Goal: Transaction & Acquisition: Purchase product/service

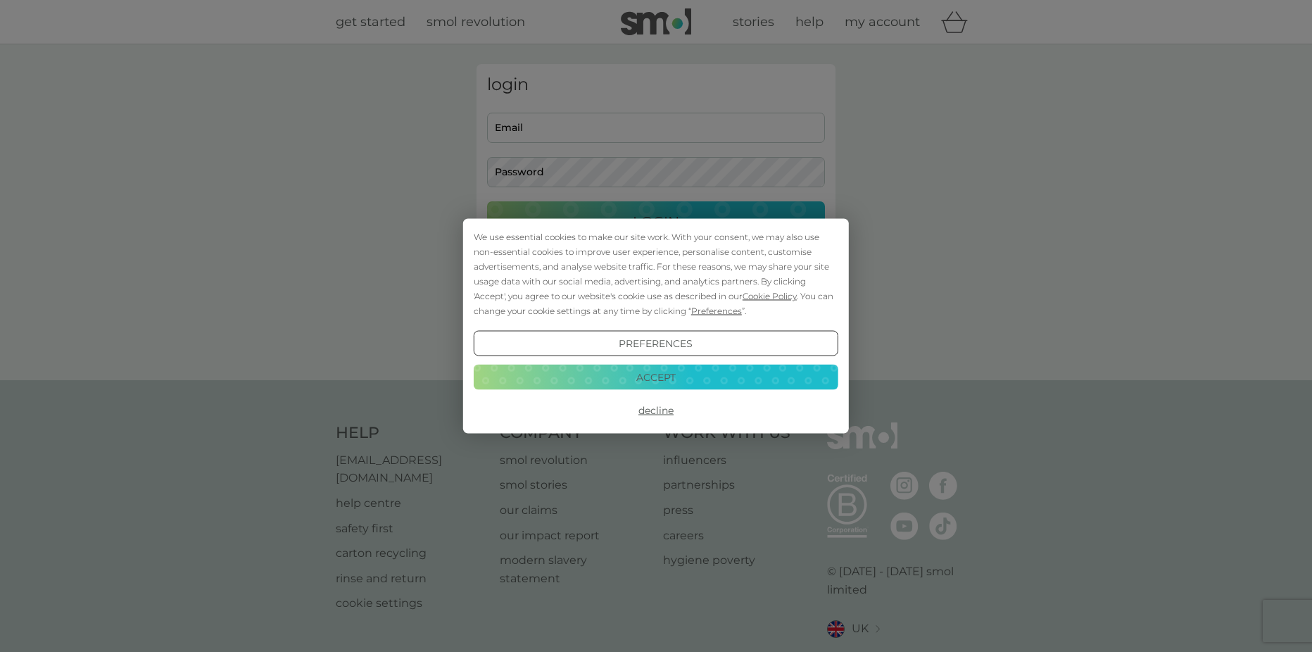
type input "[EMAIL_ADDRESS][DOMAIN_NAME]"
click at [655, 412] on button "Decline" at bounding box center [656, 410] width 365 height 25
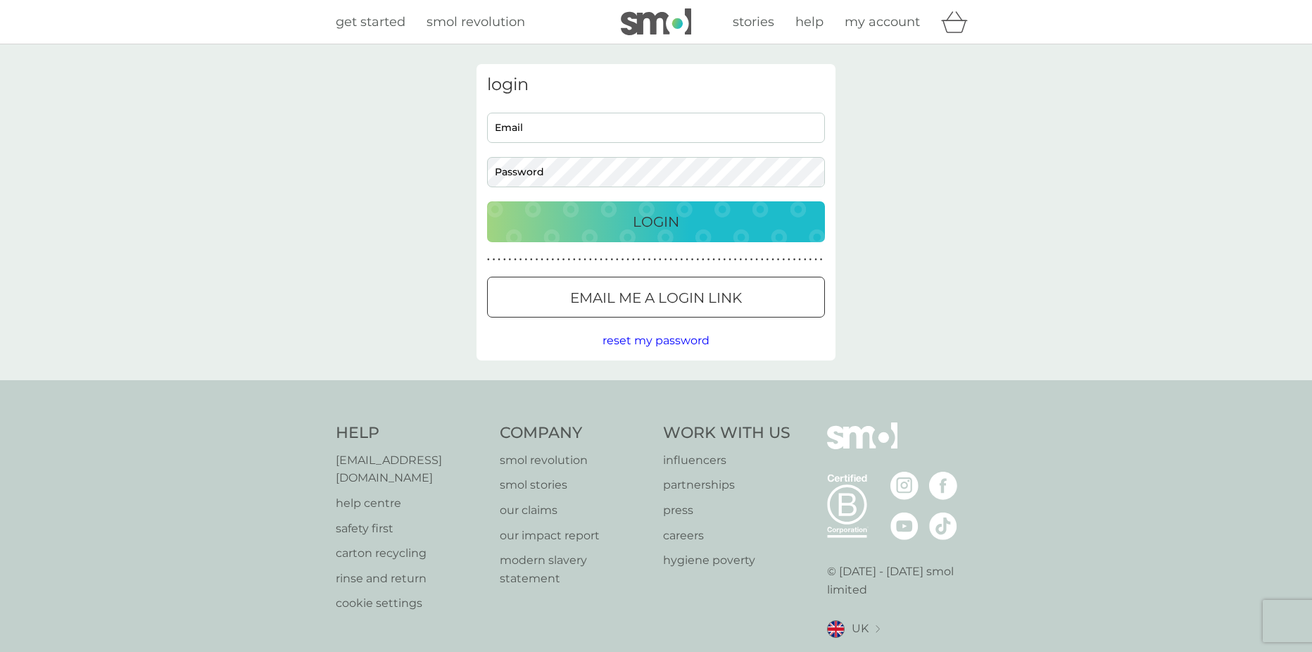
type input "[EMAIL_ADDRESS][DOMAIN_NAME]"
click at [654, 219] on p "Login" at bounding box center [656, 221] width 46 height 23
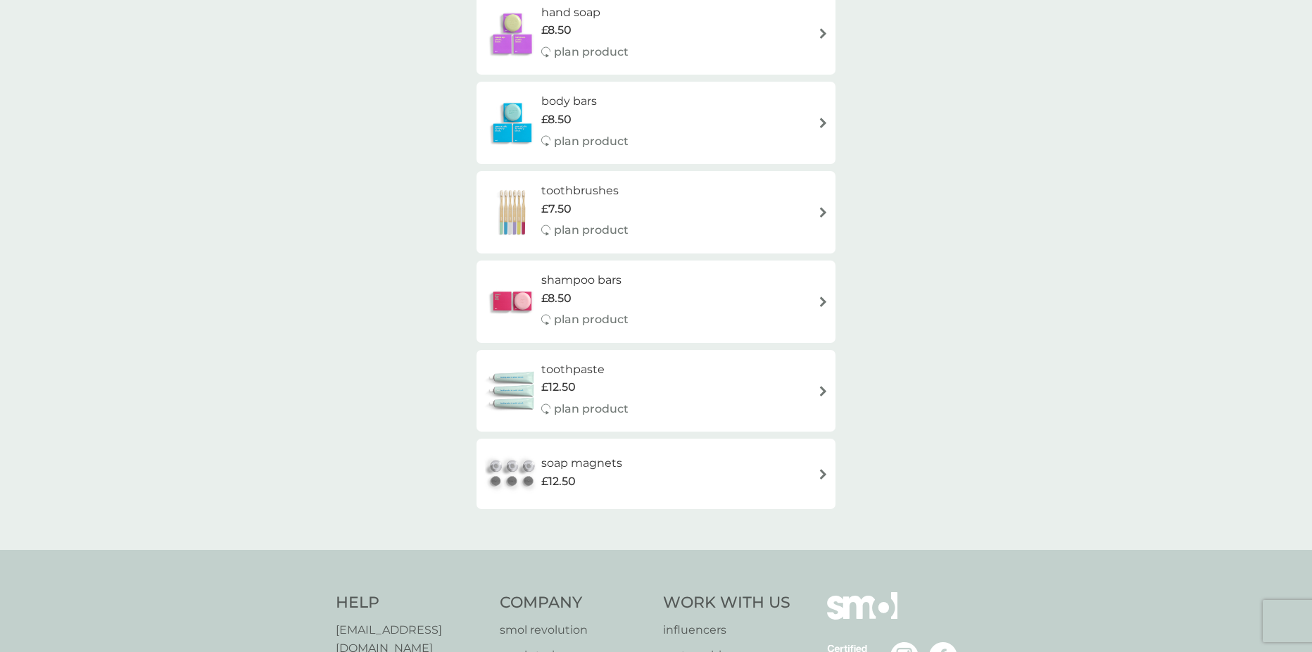
scroll to position [422, 0]
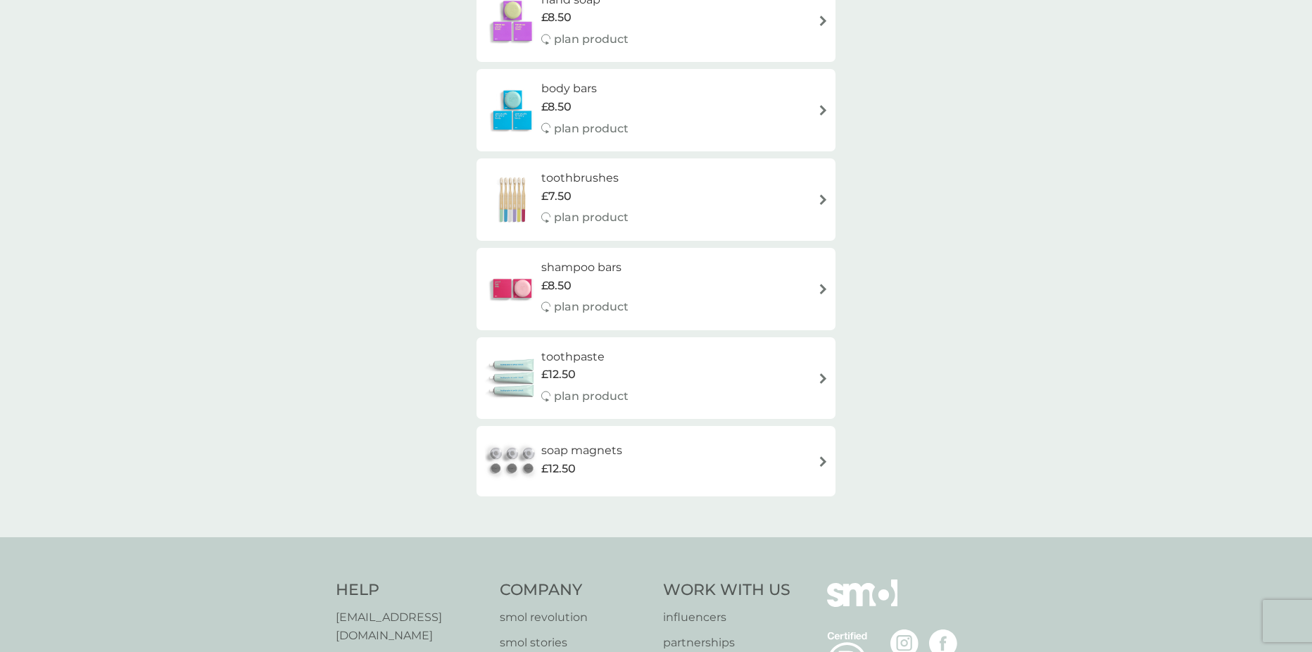
click at [585, 209] on p "plan product" at bounding box center [591, 217] width 75 height 18
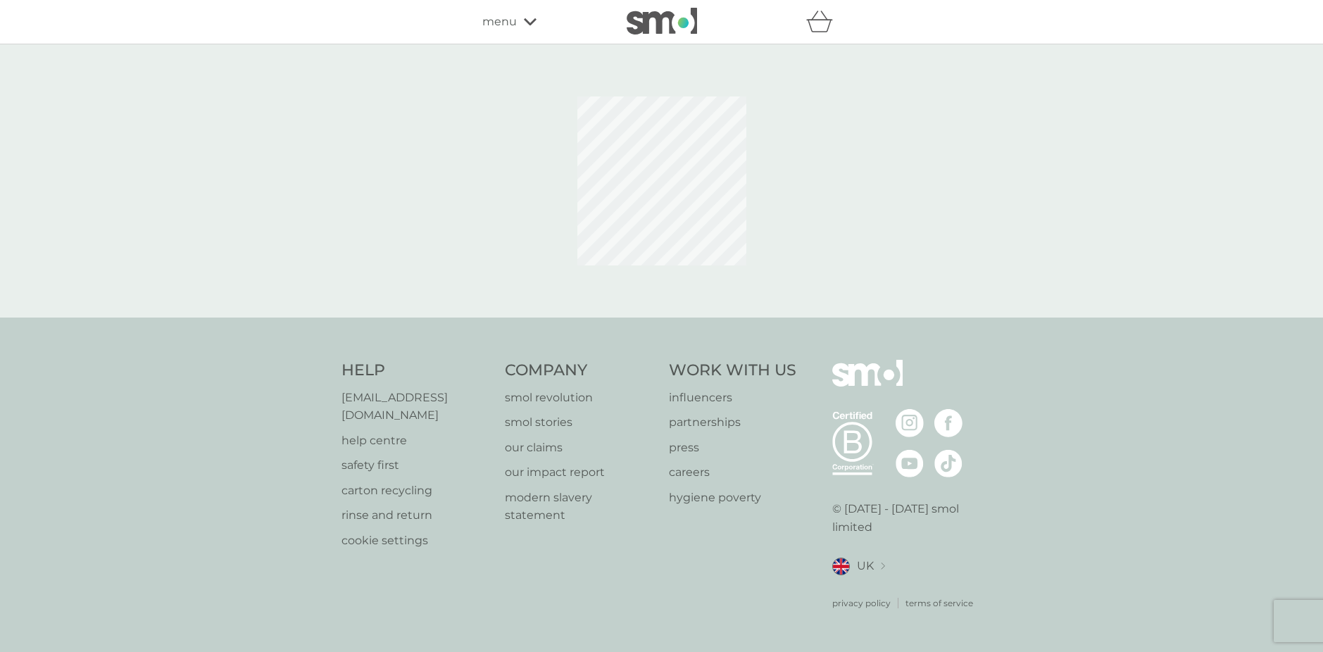
select select "119"
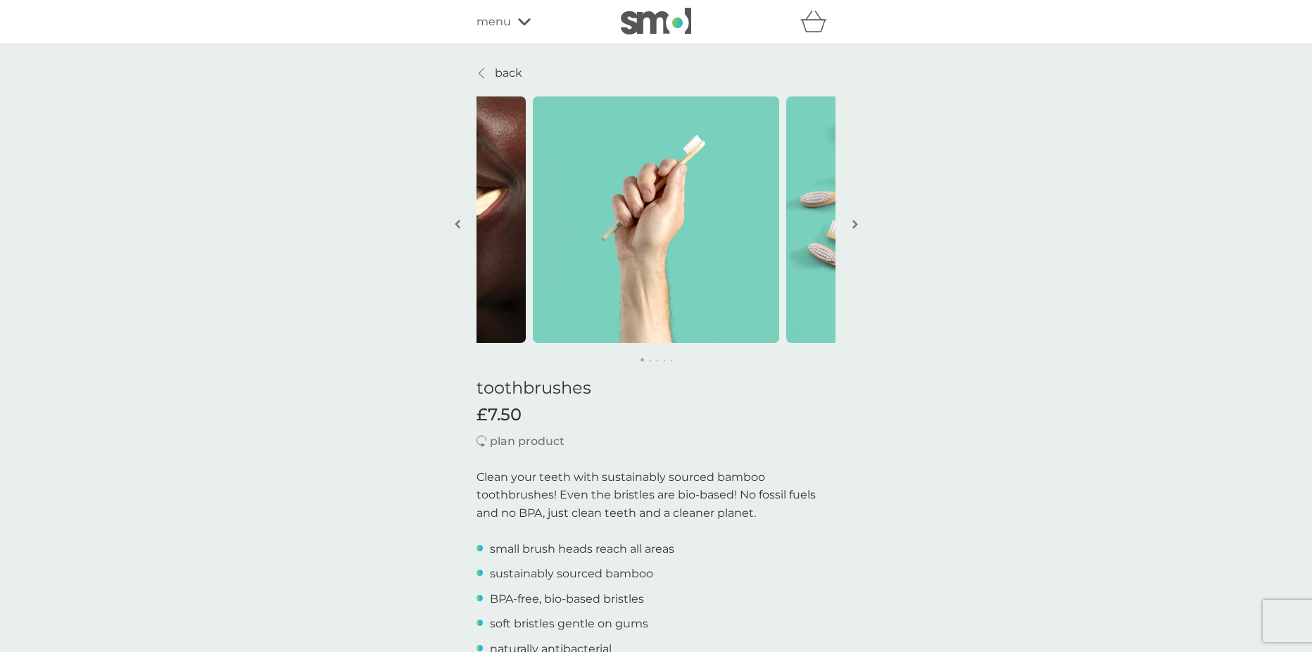
click at [857, 222] on img "button" at bounding box center [855, 224] width 6 height 11
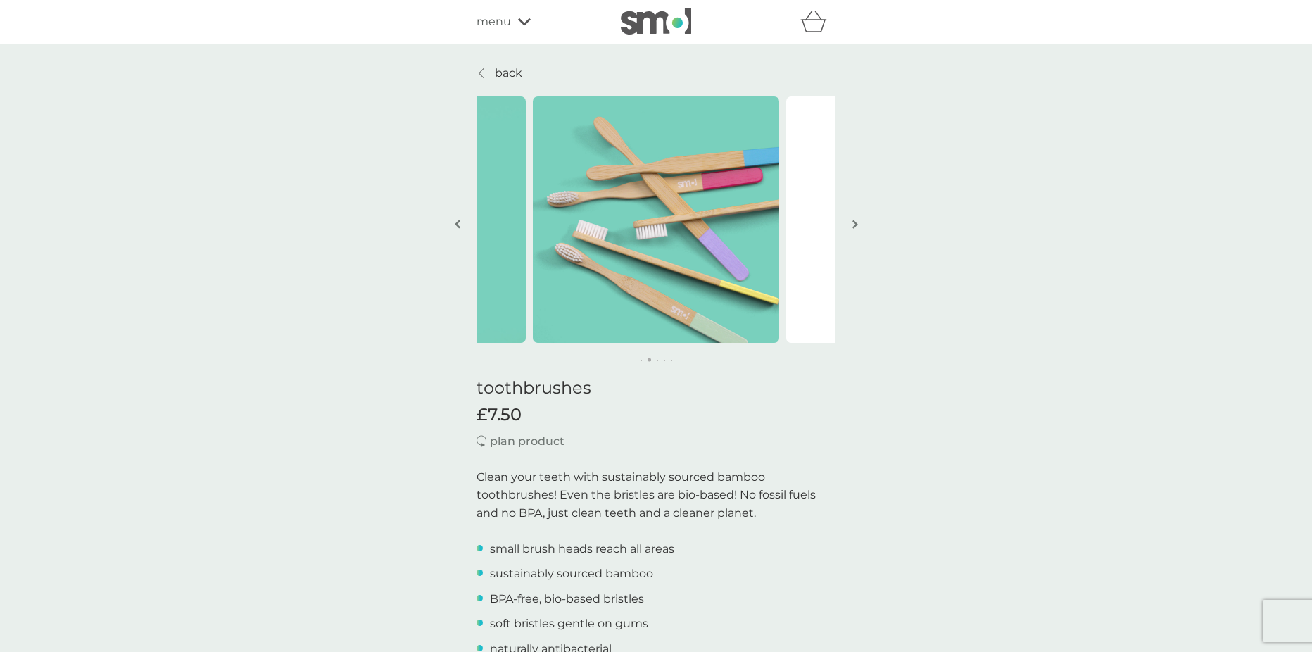
click at [857, 222] on img "button" at bounding box center [855, 224] width 6 height 11
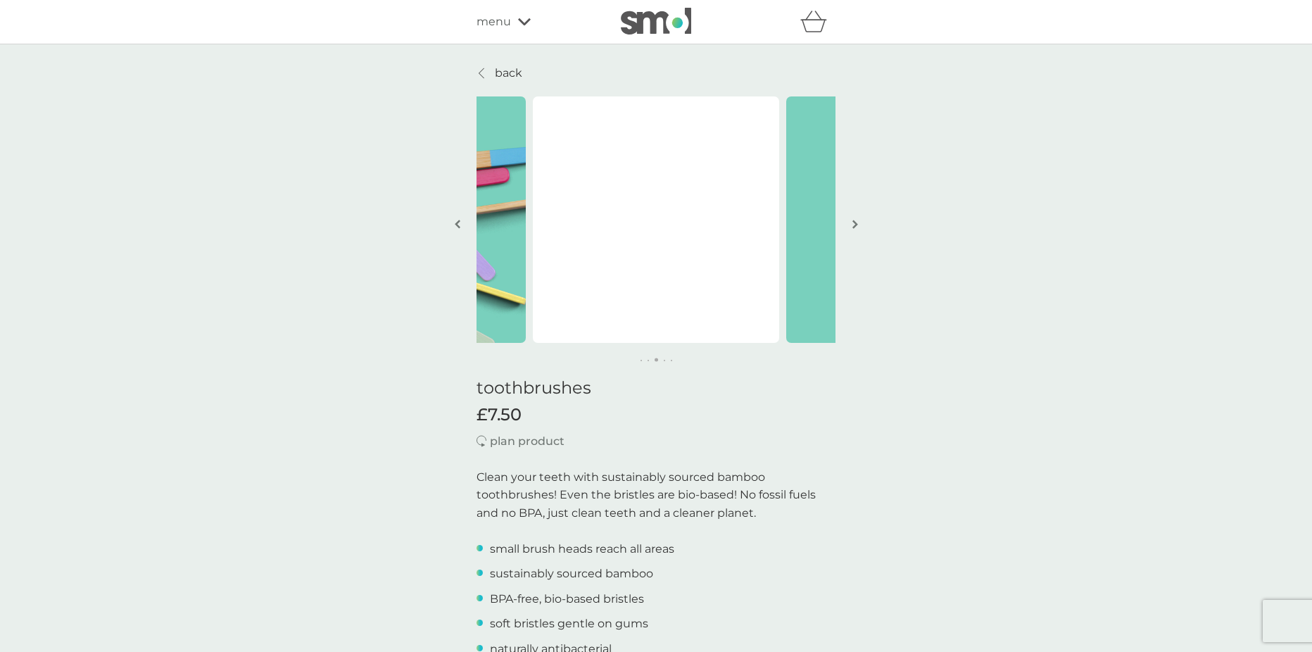
click at [855, 220] on img "button" at bounding box center [855, 224] width 6 height 11
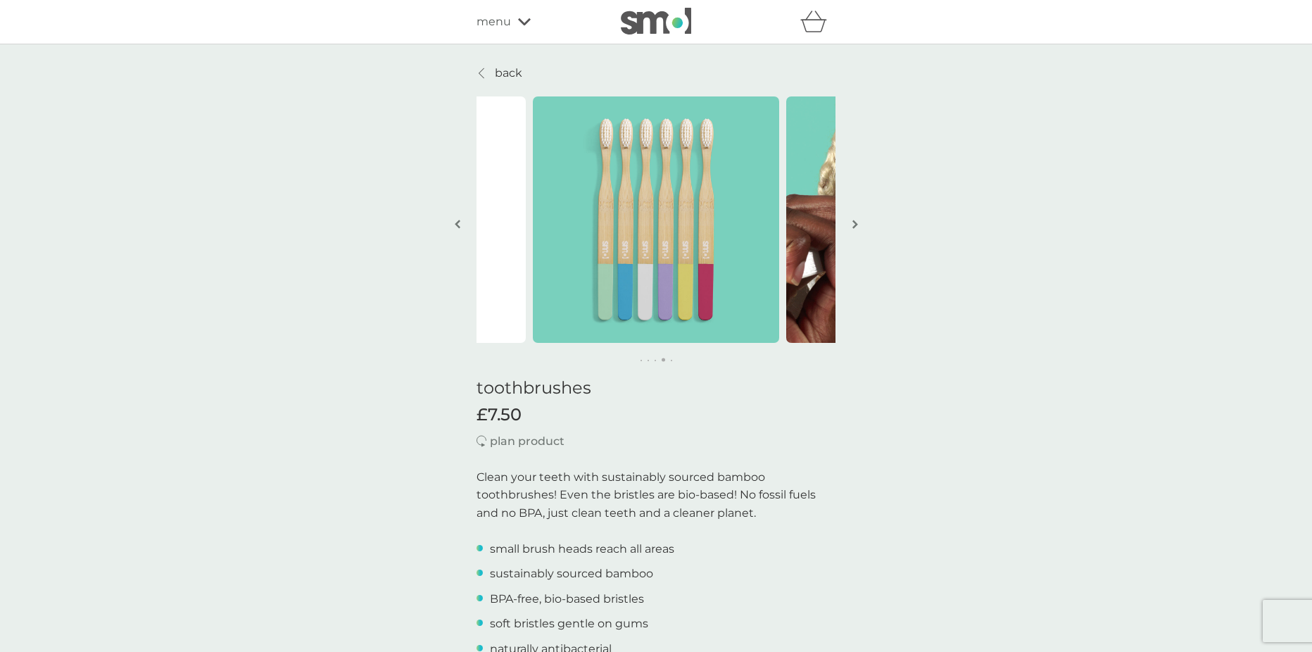
click at [855, 220] on img "button" at bounding box center [855, 224] width 6 height 11
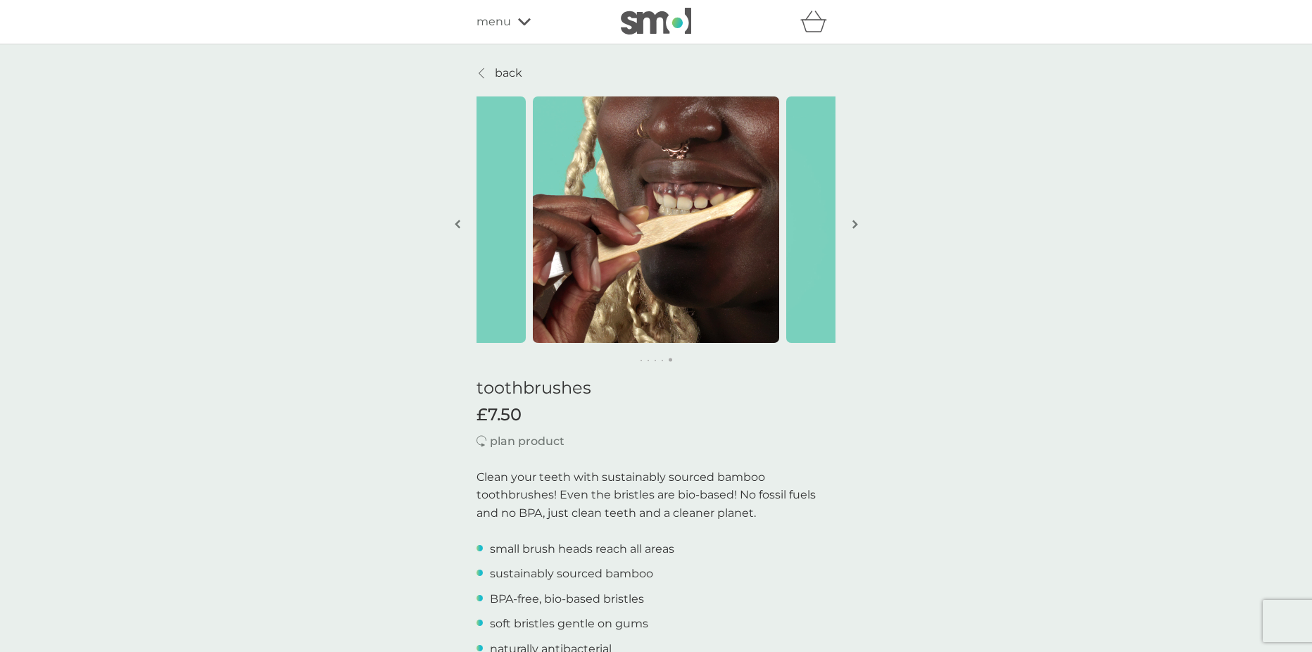
click at [517, 75] on p "back" at bounding box center [508, 73] width 27 height 18
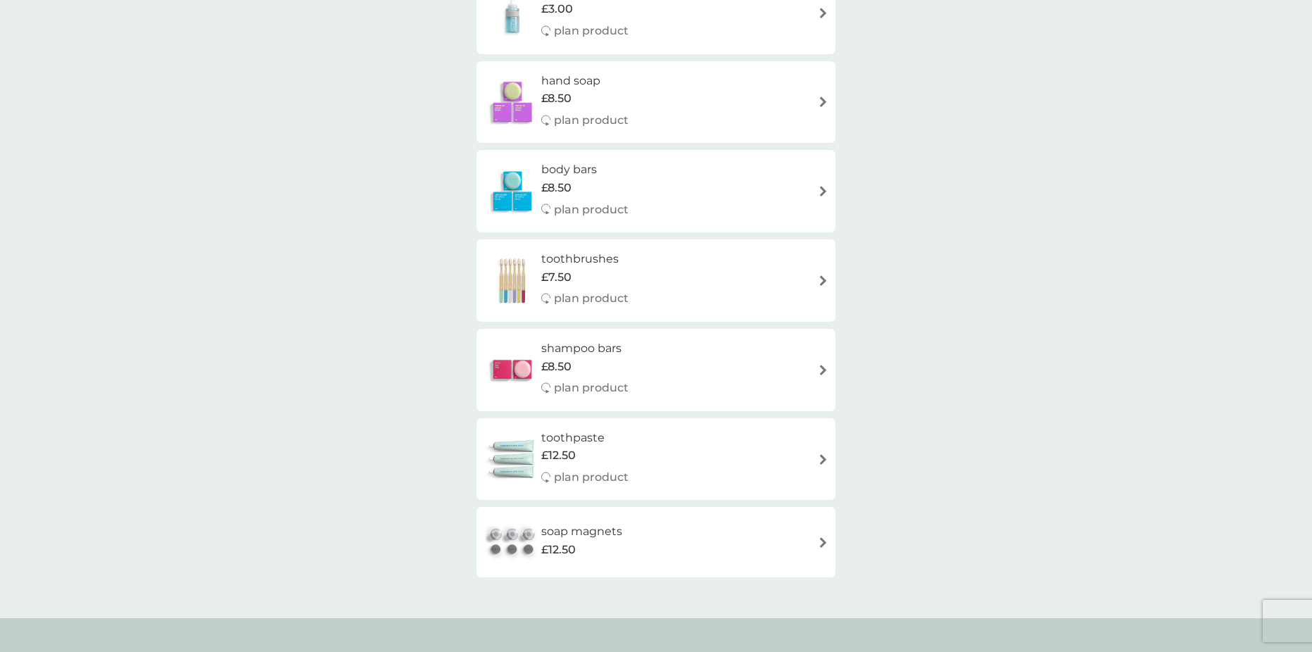
scroll to position [493, 0]
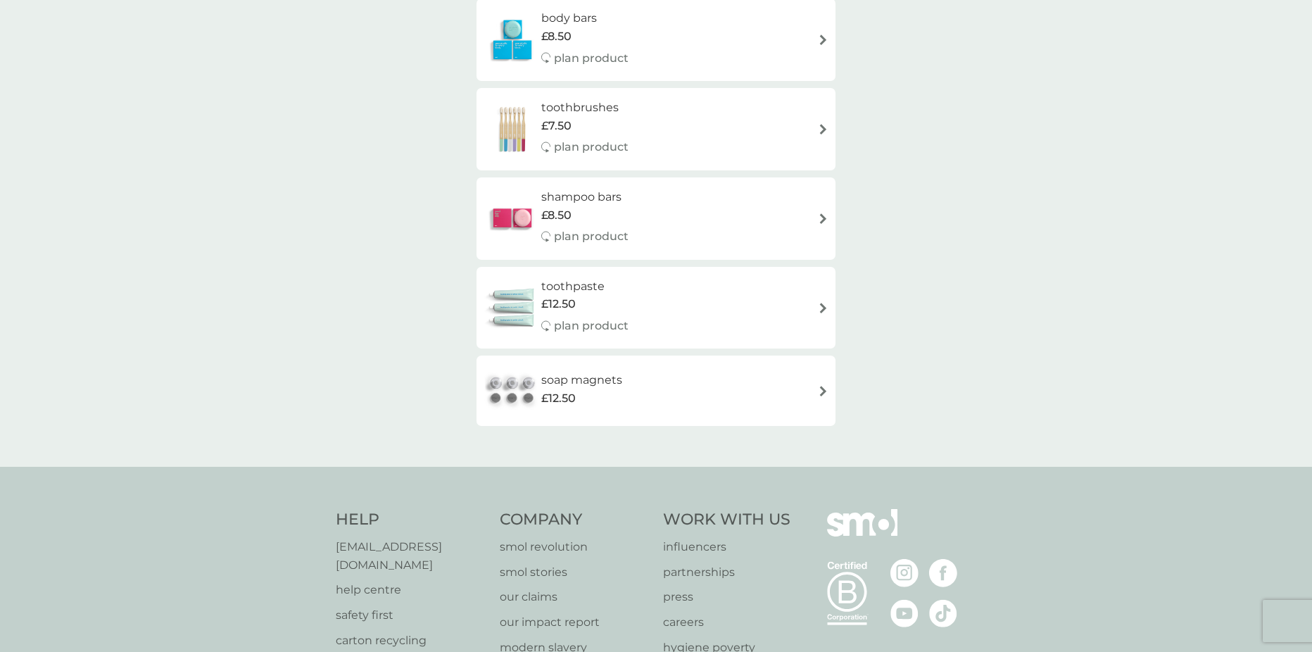
click at [761, 390] on div "soap magnets £12.50" at bounding box center [656, 390] width 345 height 49
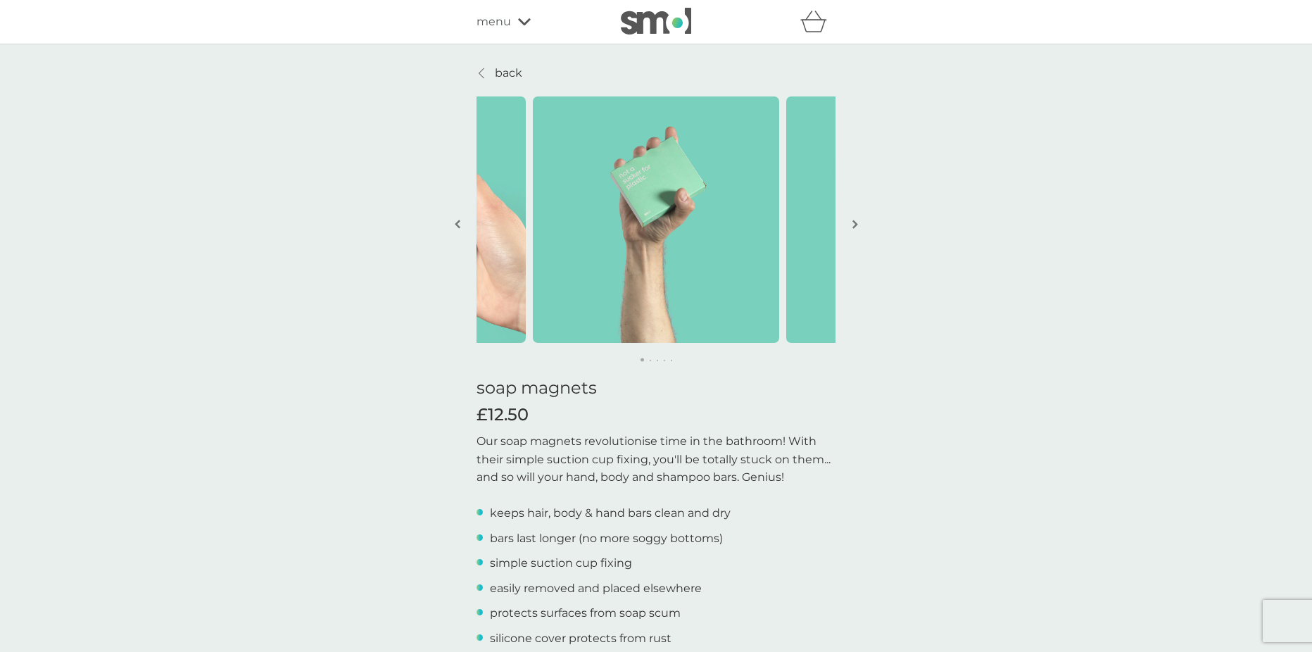
click at [851, 231] on button "button" at bounding box center [855, 225] width 11 height 70
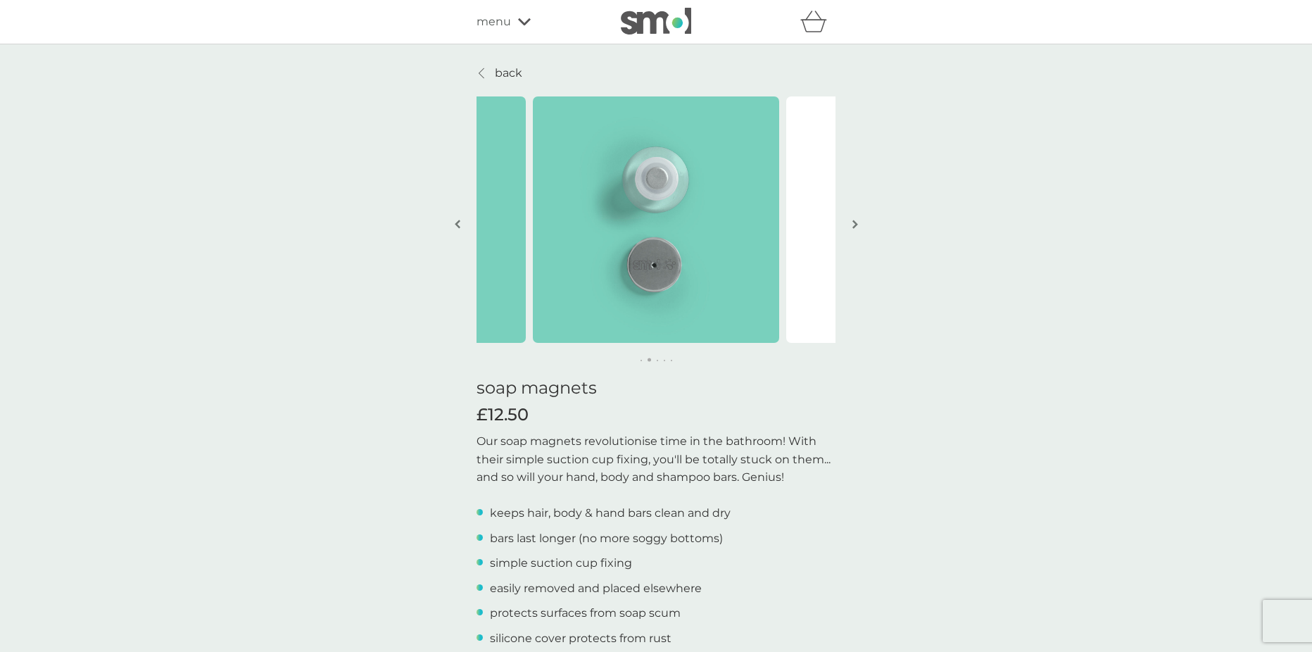
click at [855, 220] on img "button" at bounding box center [855, 224] width 6 height 11
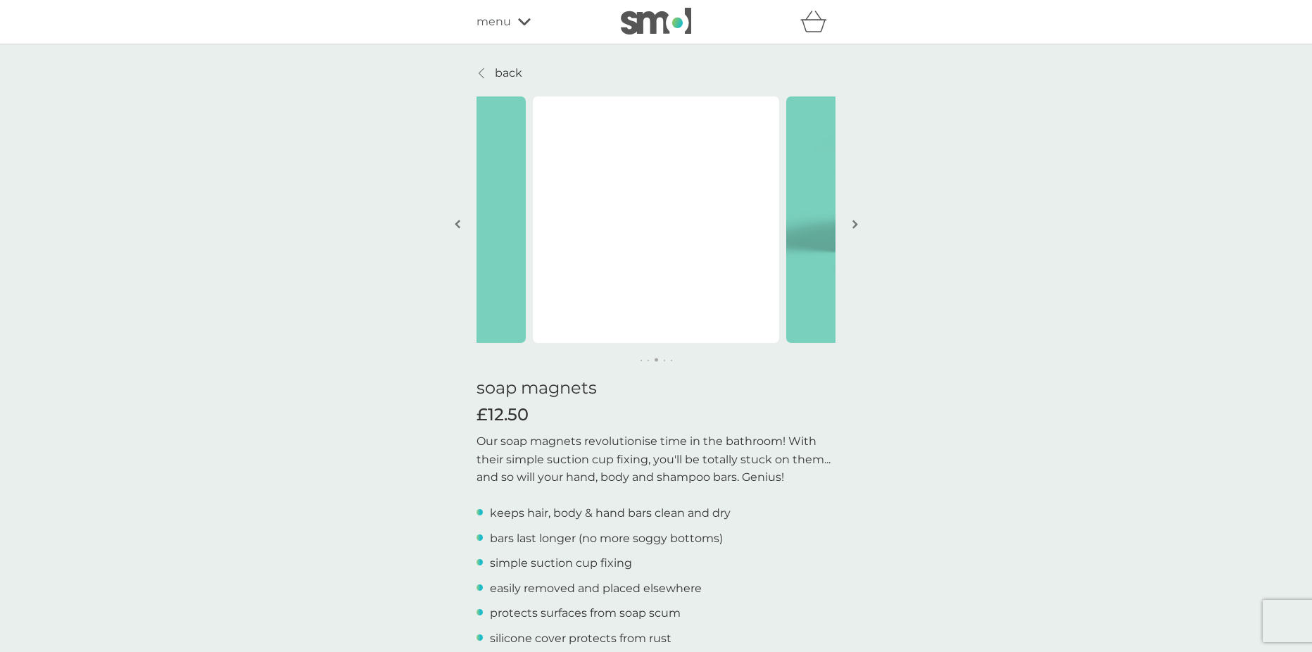
click at [855, 220] on img "button" at bounding box center [855, 224] width 6 height 11
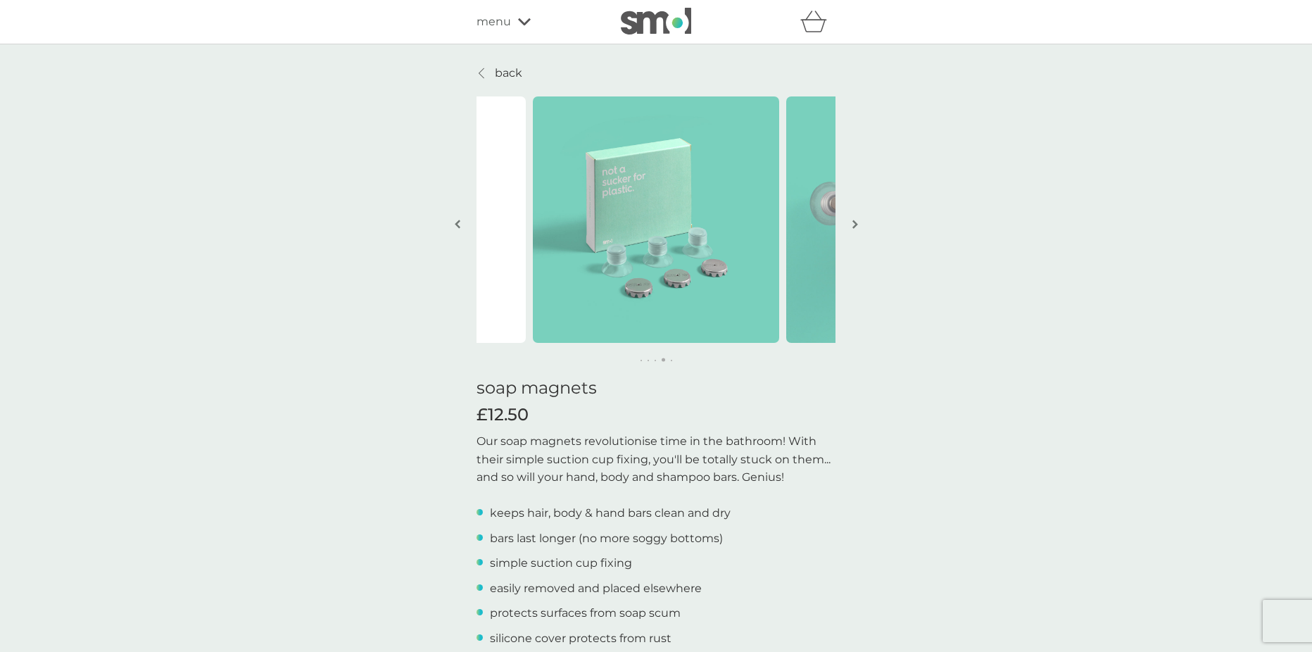
click at [855, 220] on img "button" at bounding box center [855, 224] width 6 height 11
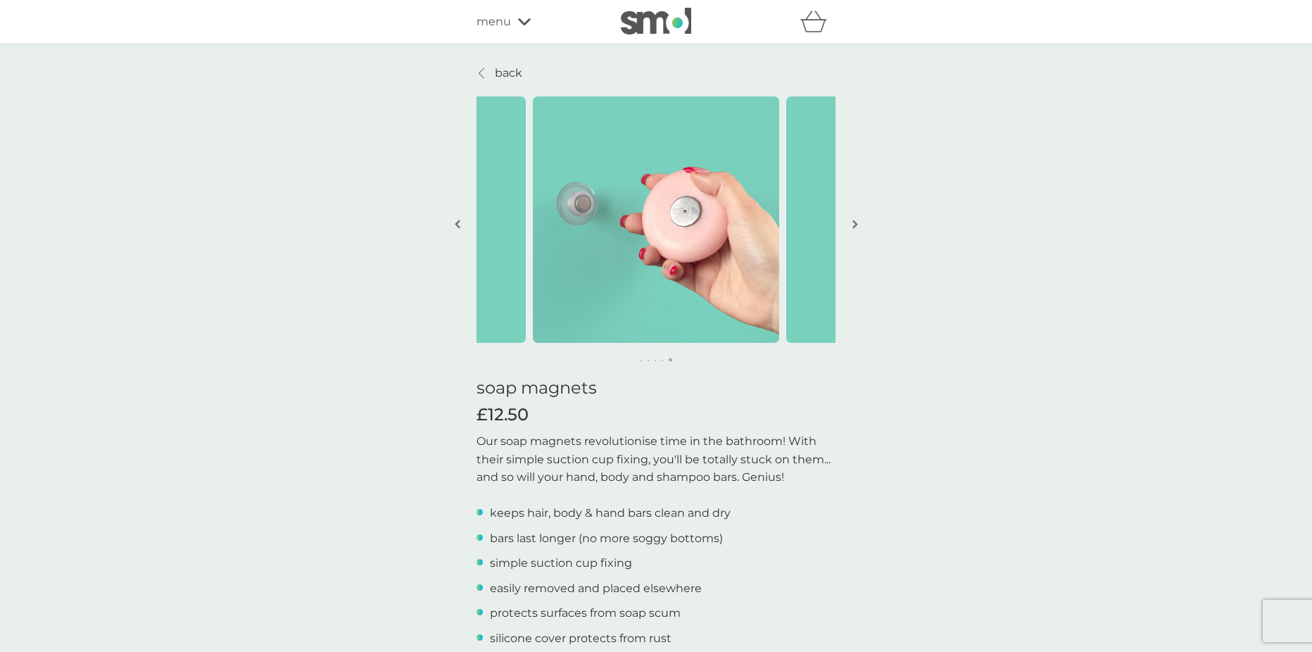
click at [855, 220] on img "button" at bounding box center [855, 224] width 6 height 11
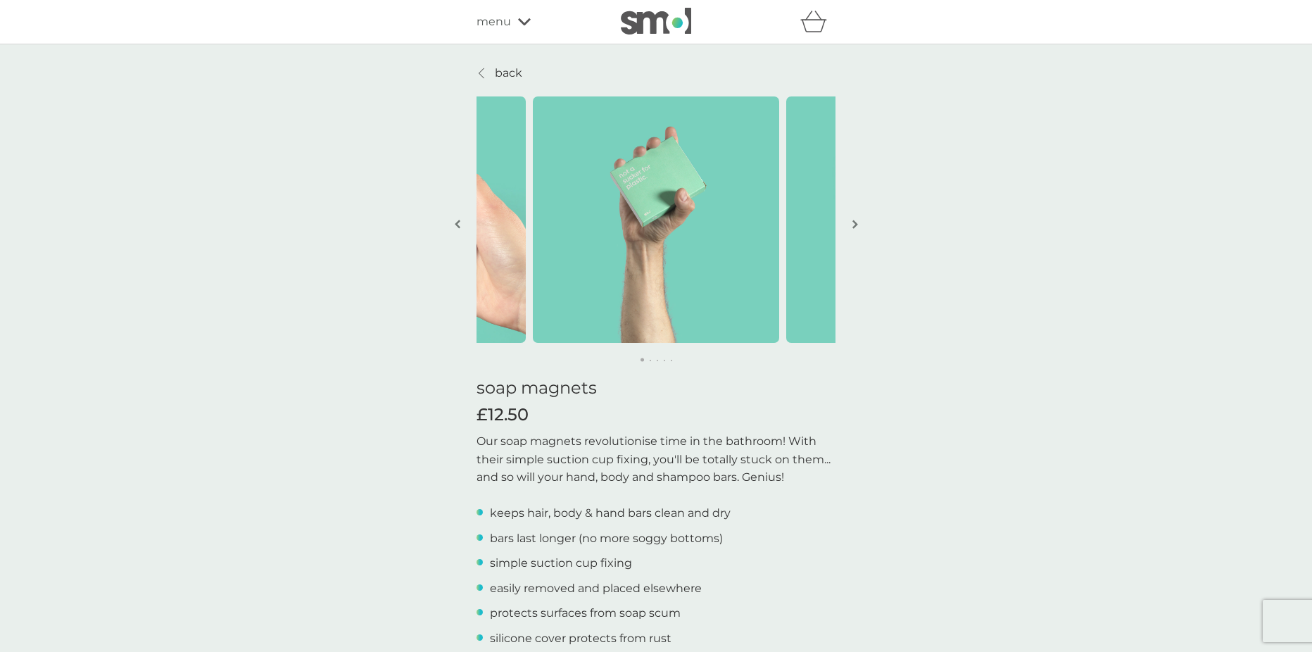
click at [855, 220] on img "button" at bounding box center [855, 224] width 6 height 11
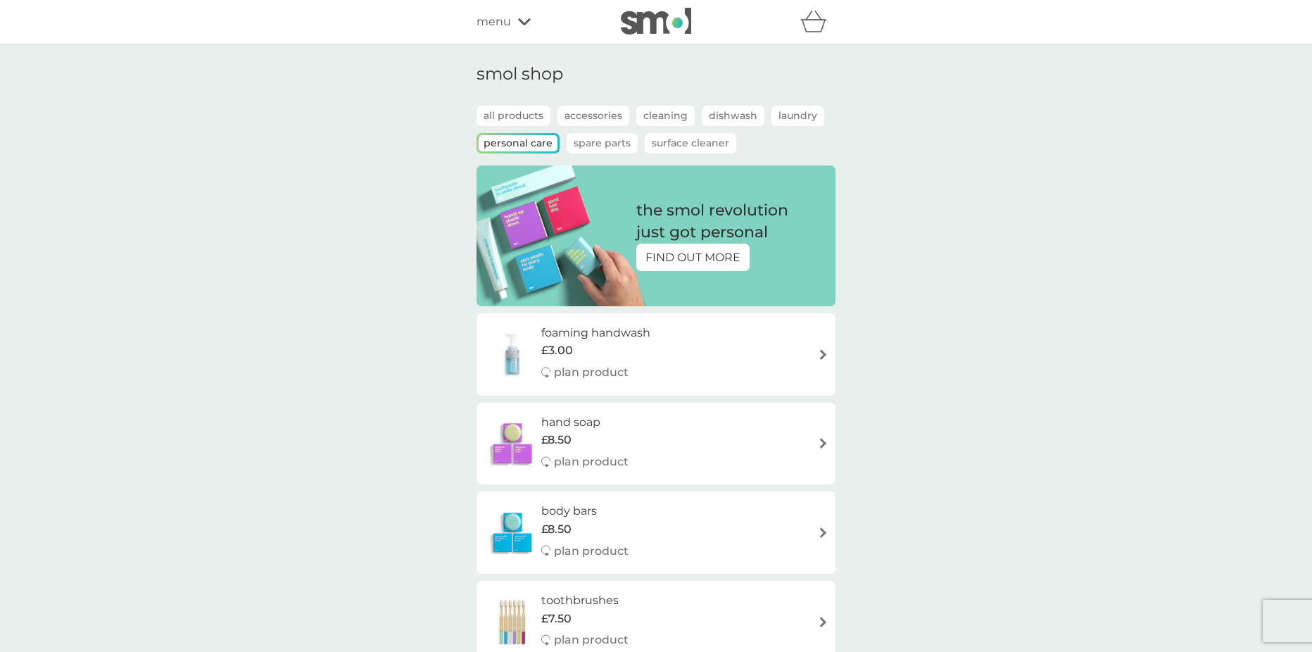
scroll to position [493, 0]
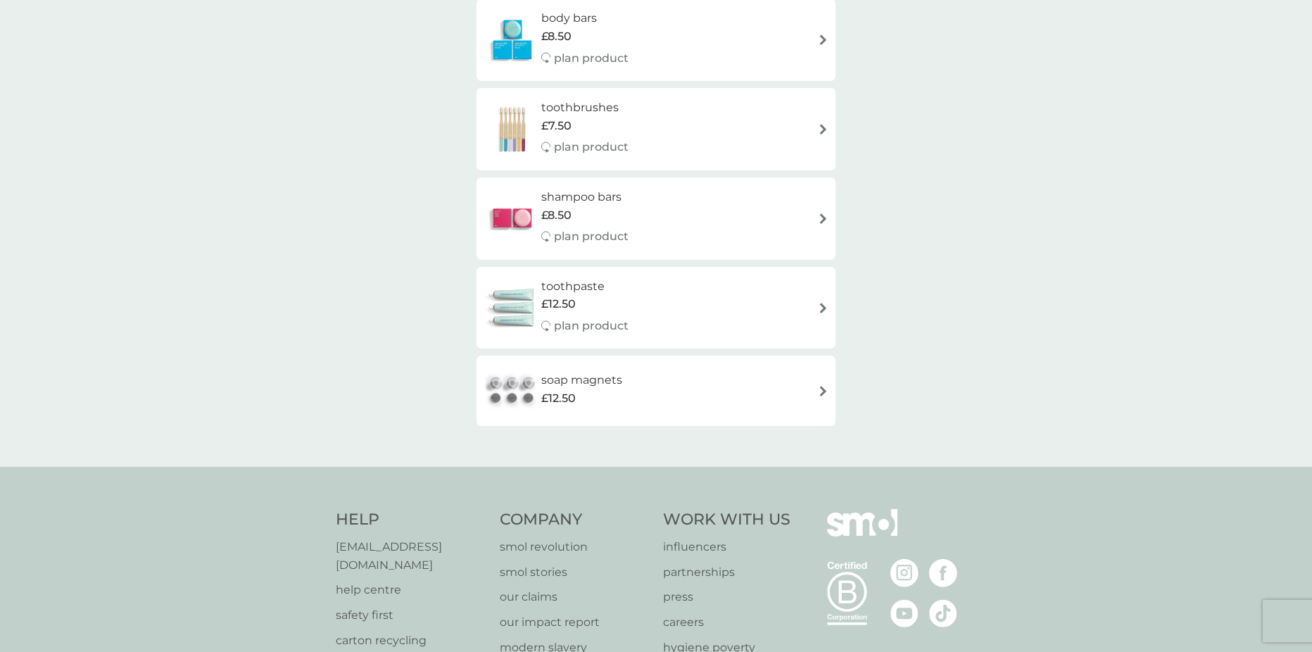
click at [826, 218] on img at bounding box center [823, 218] width 11 height 11
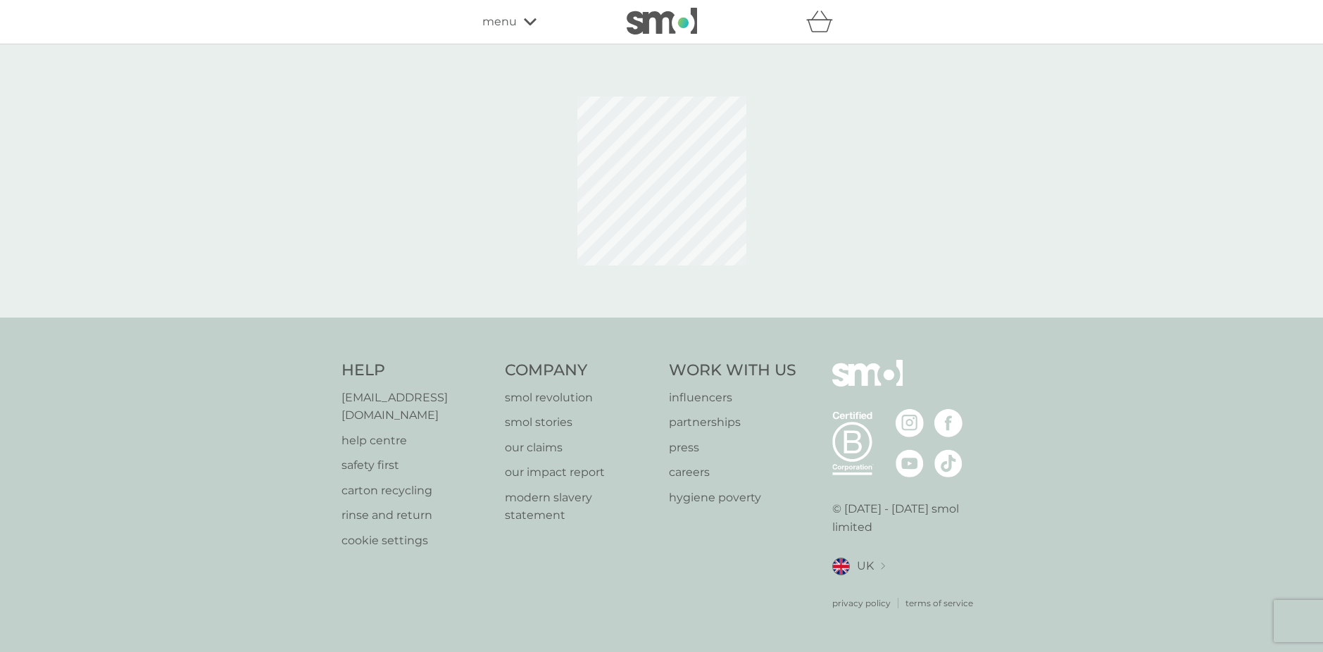
select select "63"
